Goal: Task Accomplishment & Management: Manage account settings

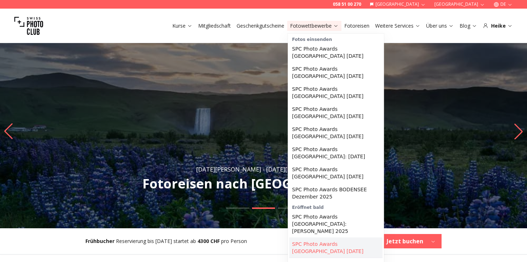
click at [335, 238] on link "SPC Photo Awards [GEOGRAPHIC_DATA] [DATE]" at bounding box center [335, 248] width 93 height 20
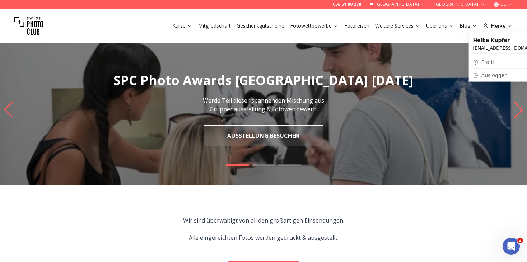
click at [490, 62] on link "Profil" at bounding box center [510, 62] width 81 height 10
select select
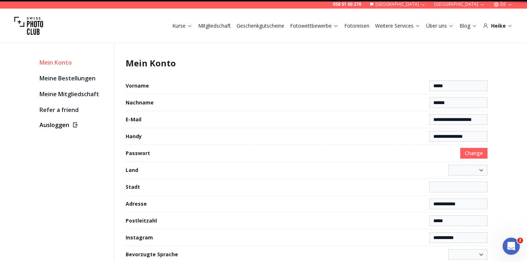
select select "**********"
type input "**********"
select select "******"
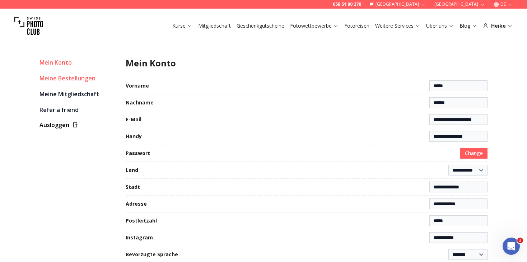
click at [60, 80] on link "Meine Bestellungen" at bounding box center [73, 78] width 69 height 10
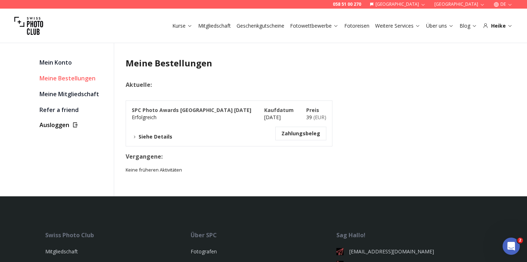
click at [154, 136] on button "Siehe Details" at bounding box center [152, 136] width 41 height 7
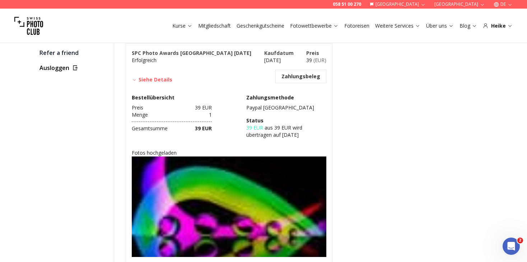
scroll to position [104, 0]
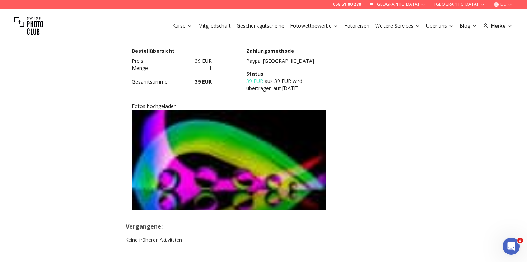
click at [192, 169] on img at bounding box center [229, 175] width 195 height 130
click at [206, 186] on img at bounding box center [229, 175] width 195 height 130
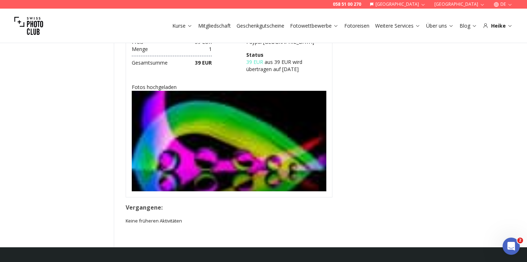
scroll to position [125, 0]
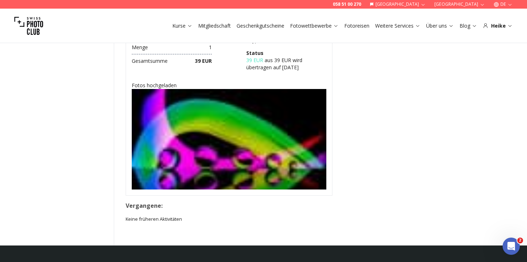
click at [205, 139] on img at bounding box center [229, 154] width 195 height 130
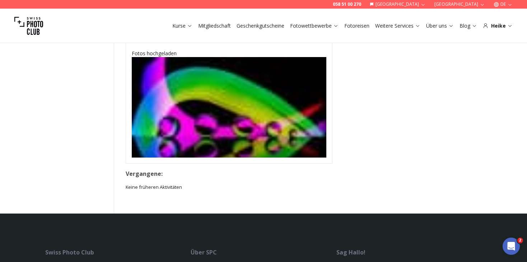
scroll to position [155, 0]
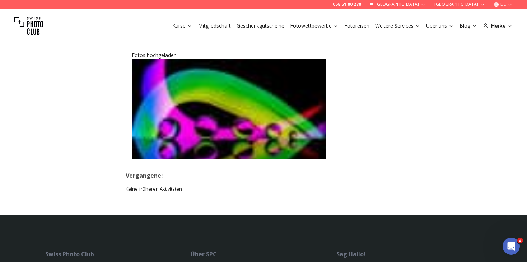
drag, startPoint x: 275, startPoint y: 130, endPoint x: 402, endPoint y: 97, distance: 130.5
click at [402, 97] on div "Mein Konto Meine Bestellungen Meine Mitgliedschaft Refer a friend Ausloggen Mei…" at bounding box center [264, 48] width 460 height 336
click at [25, 28] on img at bounding box center [28, 25] width 29 height 29
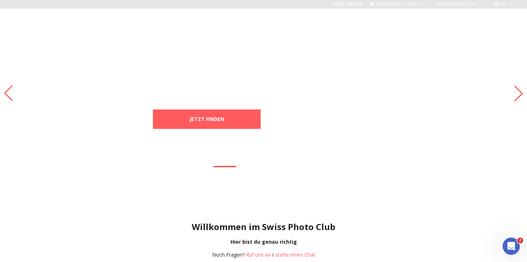
click at [467, 4] on button "[GEOGRAPHIC_DATA]" at bounding box center [460, 4] width 56 height 9
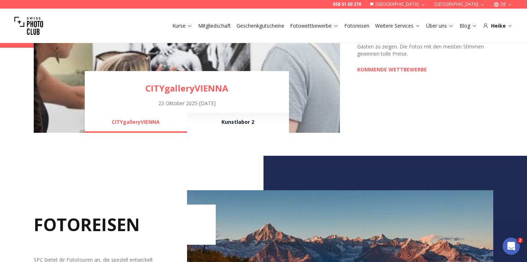
scroll to position [170, 0]
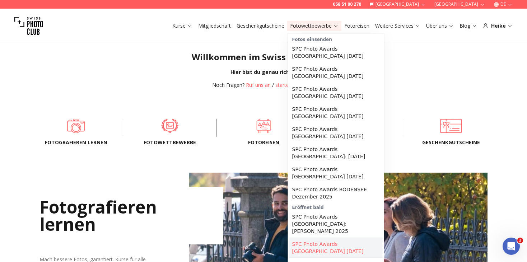
click at [332, 238] on link "SPC Photo Awards [GEOGRAPHIC_DATA] [DATE]" at bounding box center [335, 248] width 93 height 20
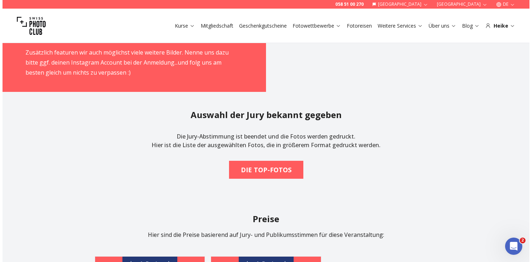
scroll to position [1221, 0]
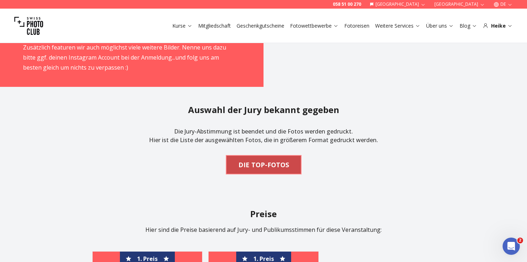
click at [275, 160] on b "DIE TOP-FOTOS" at bounding box center [263, 165] width 51 height 10
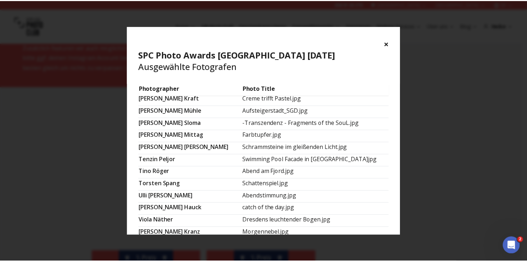
scroll to position [478, 0]
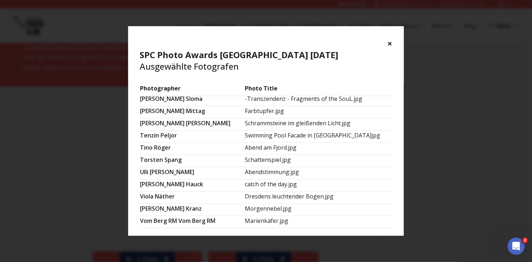
click at [388, 43] on button "×" at bounding box center [389, 43] width 5 height 11
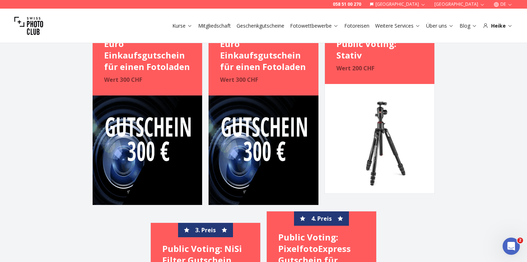
scroll to position [1470, 0]
